Goal: Information Seeking & Learning: Compare options

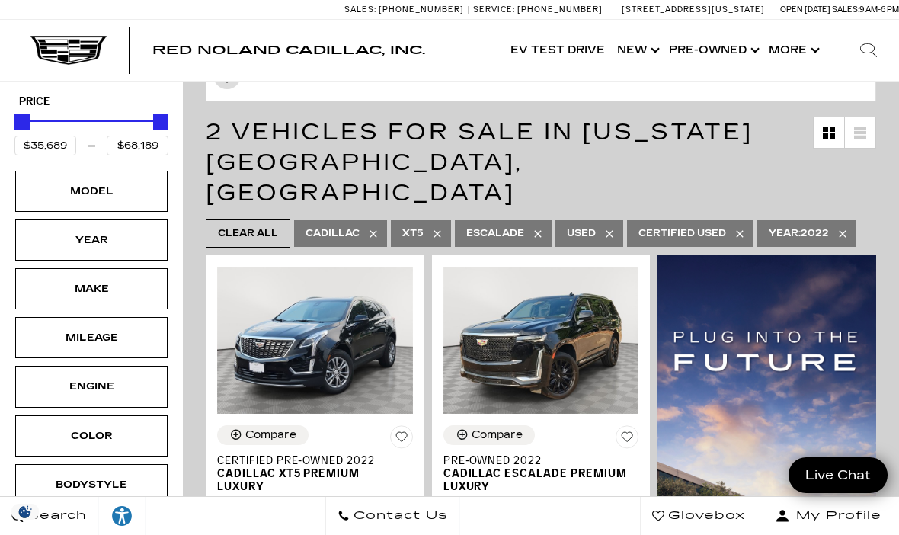
scroll to position [137, 0]
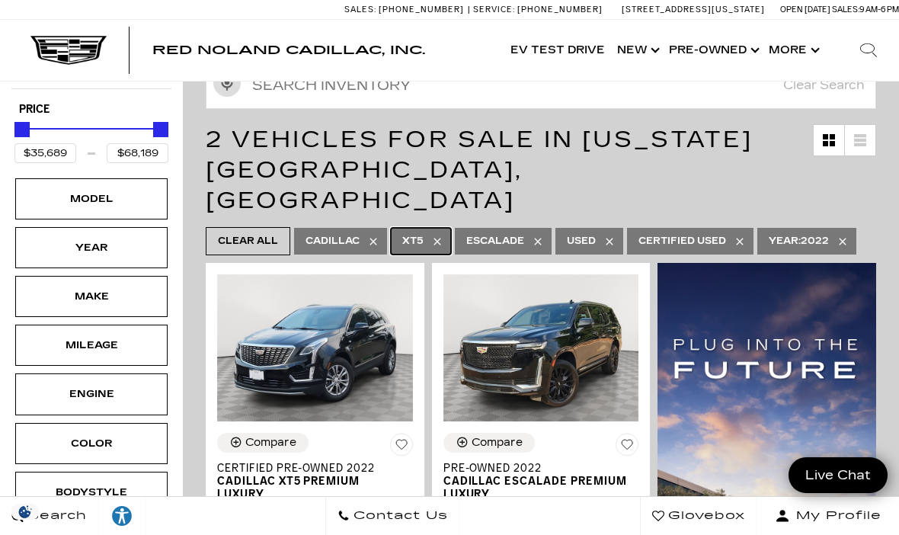
click at [427, 228] on link "XT5" at bounding box center [421, 241] width 60 height 27
type input "$68,189"
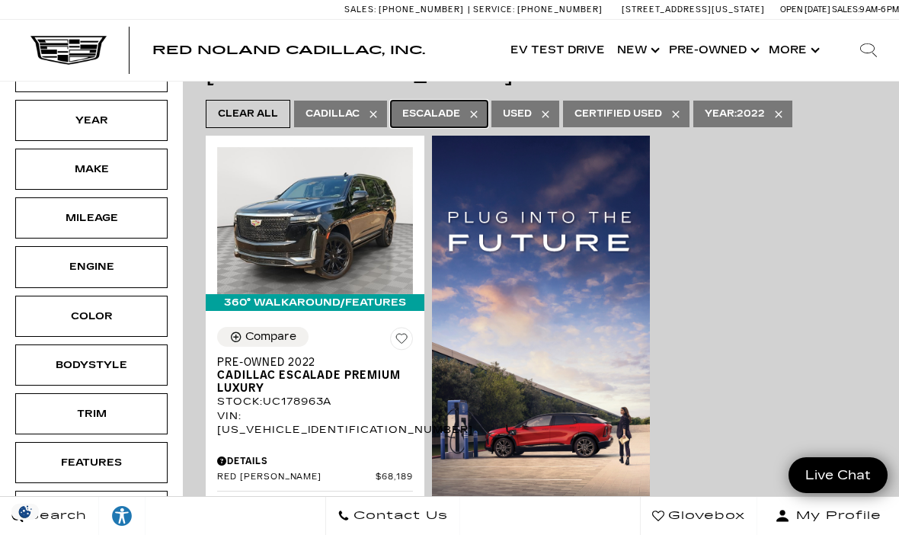
scroll to position [255, 0]
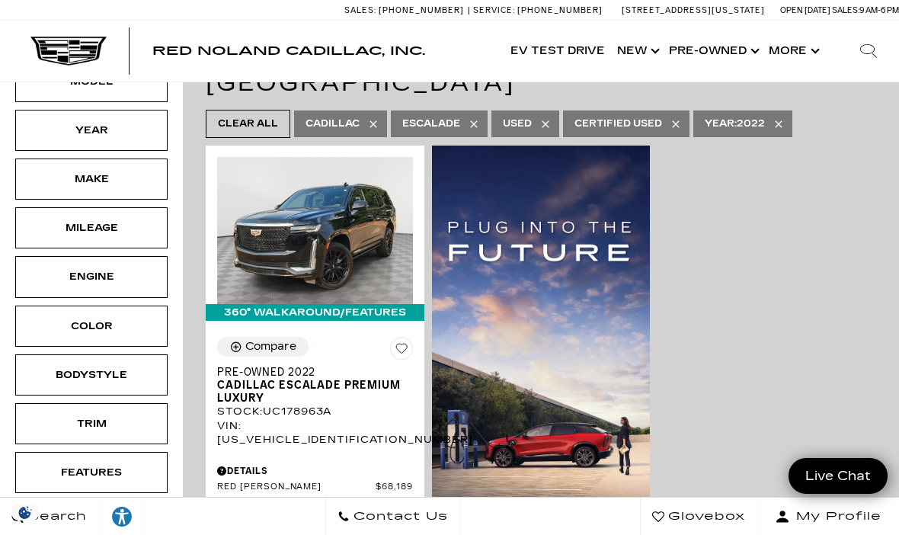
click at [76, 187] on div "Make" at bounding box center [91, 178] width 76 height 17
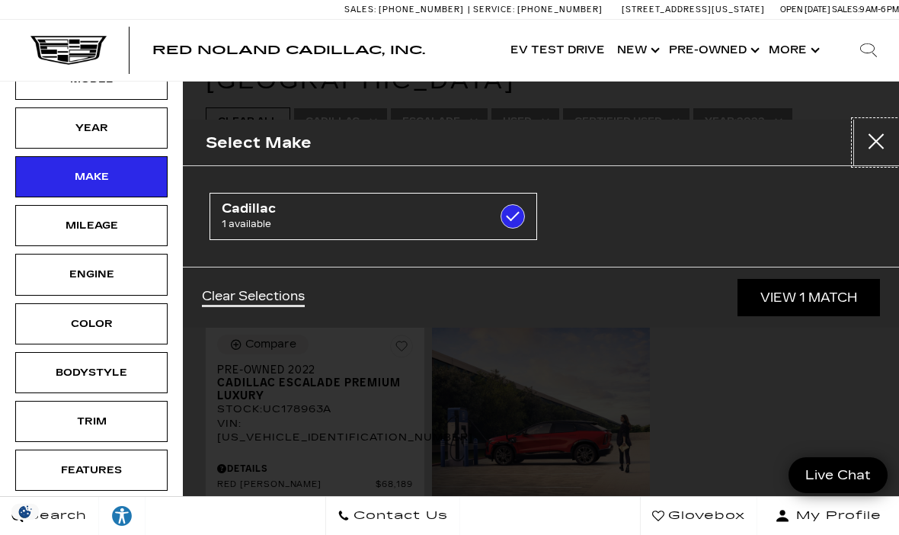
scroll to position [239, 0]
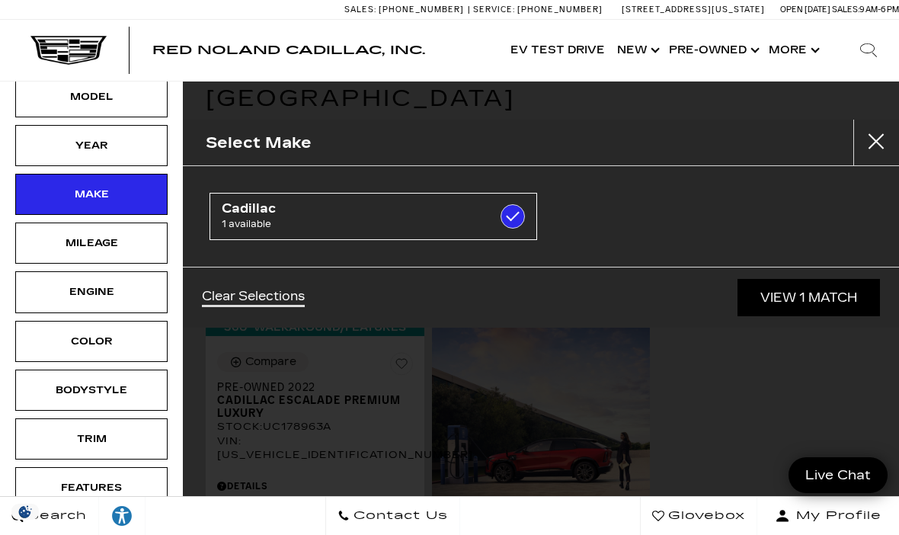
click at [69, 144] on div "Year" at bounding box center [91, 145] width 76 height 17
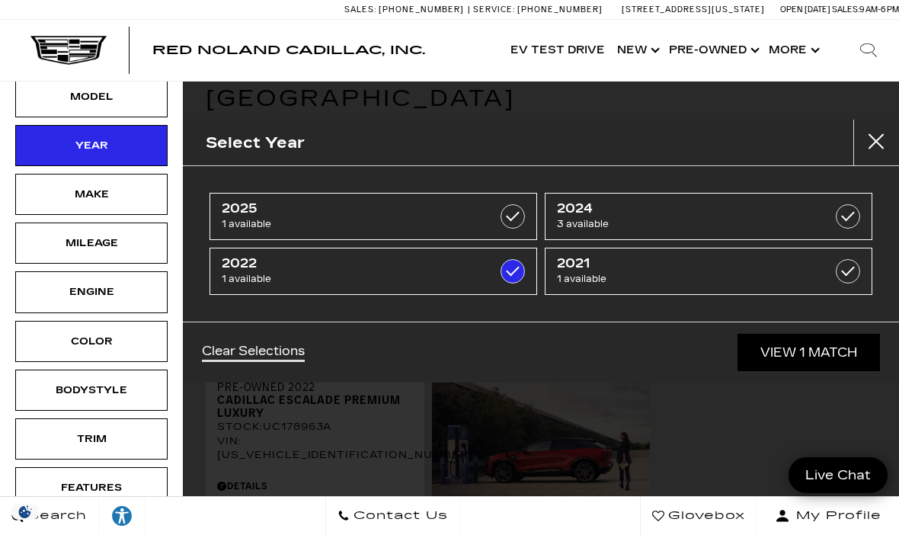
click at [852, 215] on label at bounding box center [848, 216] width 24 height 24
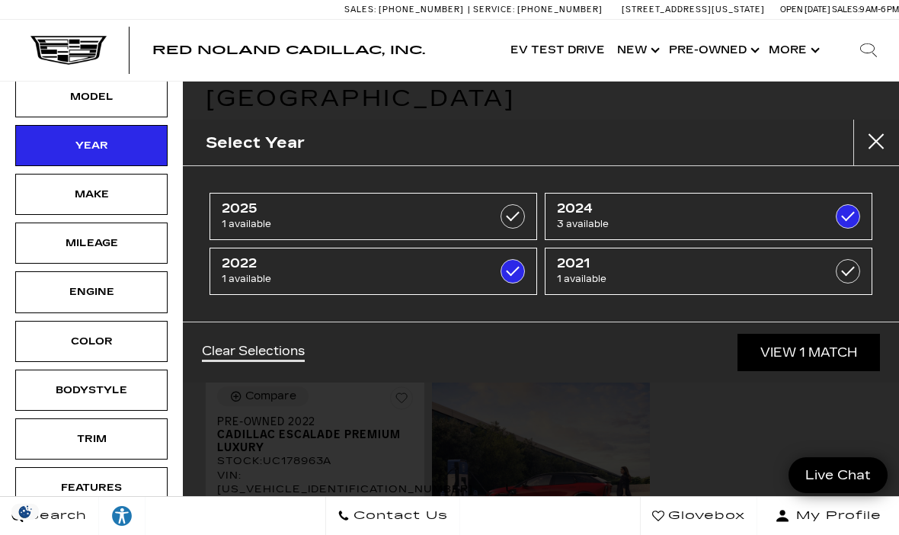
type input "$97,689"
checkbox input "true"
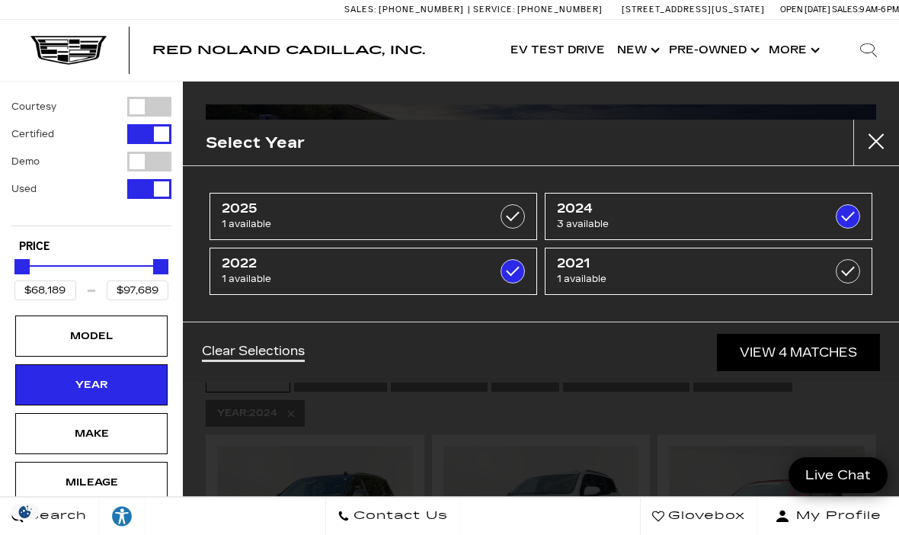
click at [521, 274] on label at bounding box center [513, 271] width 24 height 24
type input "$90,689"
checkbox input "false"
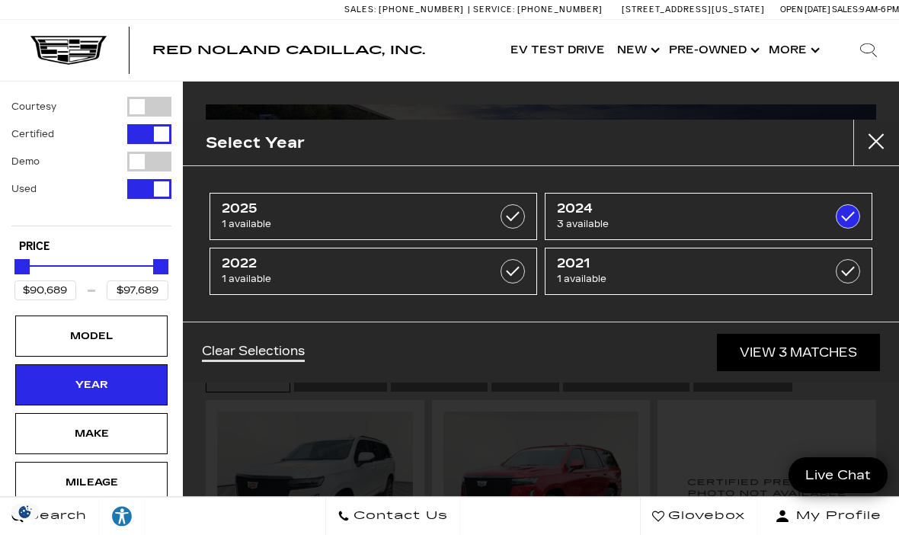
click at [520, 215] on label at bounding box center [513, 216] width 24 height 24
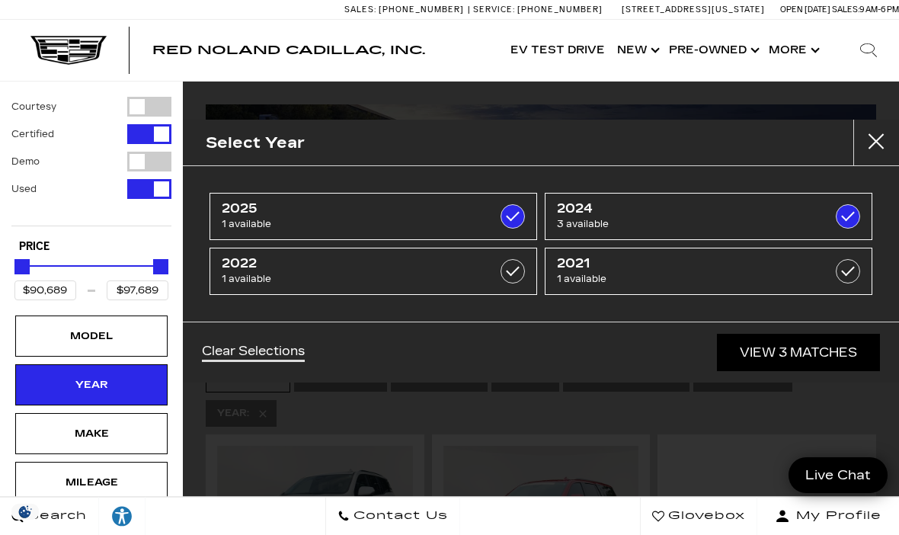
type input "$195,000"
checkbox input "true"
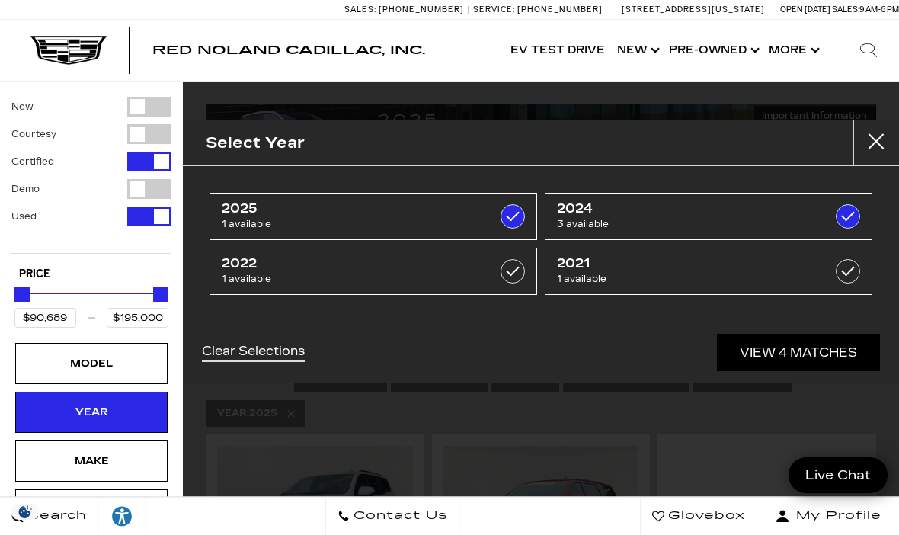
click at [507, 280] on label at bounding box center [513, 271] width 24 height 24
type input "$68,189"
checkbox input "true"
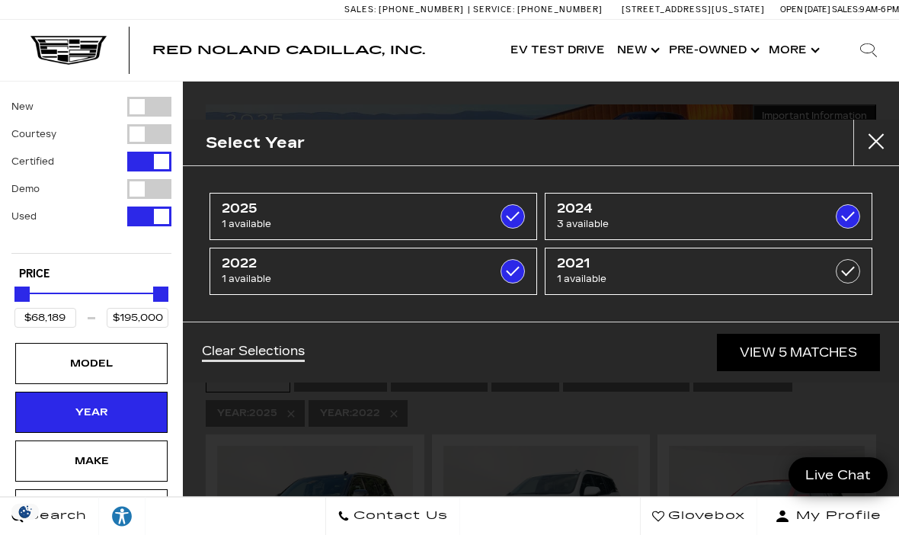
click at [792, 214] on span "2024" at bounding box center [685, 208] width 257 height 15
checkbox input "false"
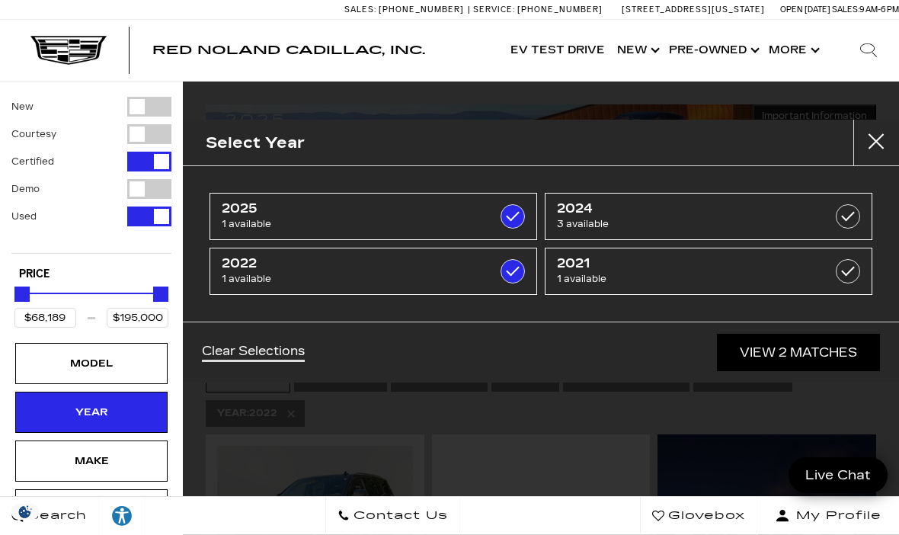
click at [853, 351] on link "View 2 Matches" at bounding box center [798, 352] width 163 height 37
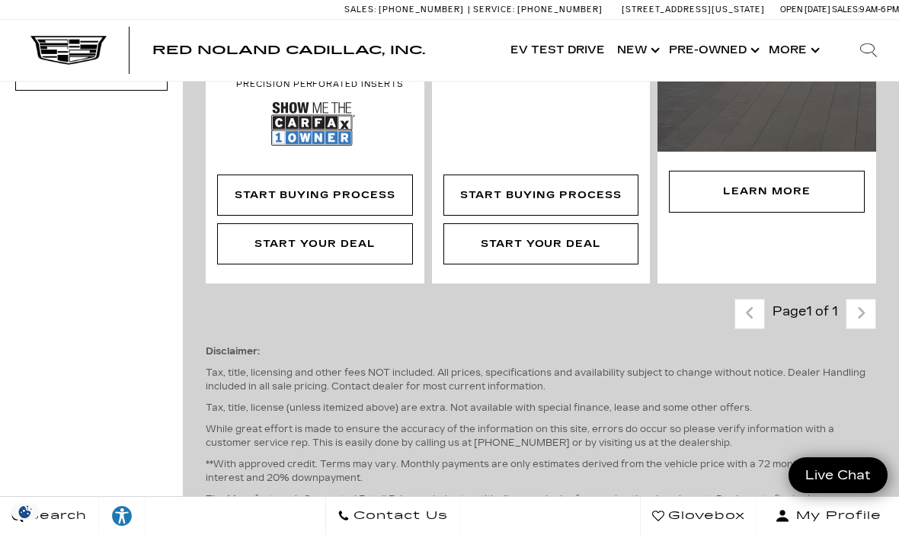
scroll to position [781, 0]
